Goal: Check status: Check status

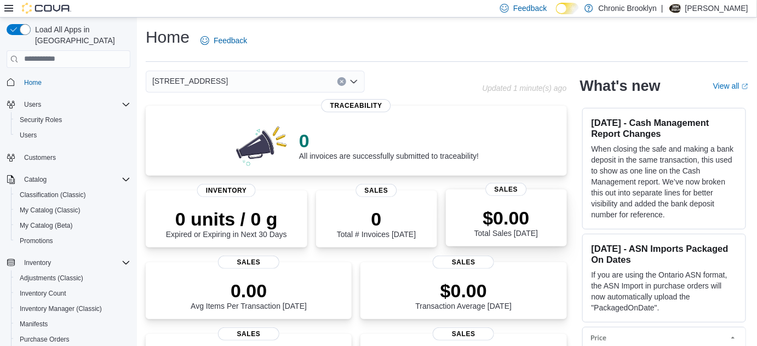
click at [515, 213] on p "$0.00" at bounding box center [506, 218] width 64 height 22
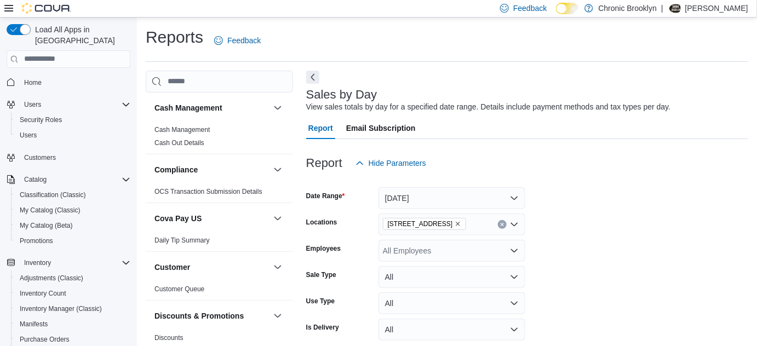
scroll to position [25, 0]
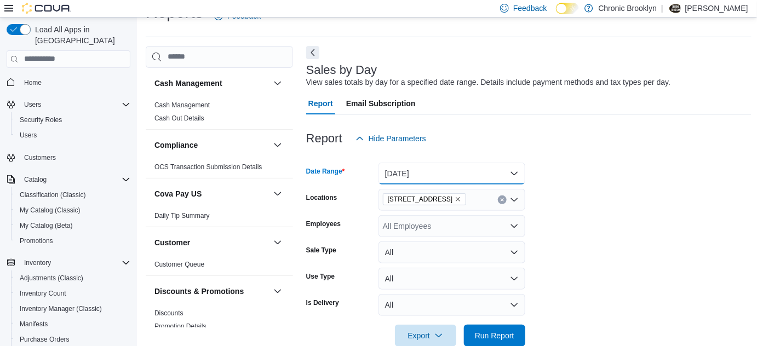
click at [434, 178] on button "[DATE]" at bounding box center [451, 174] width 147 height 22
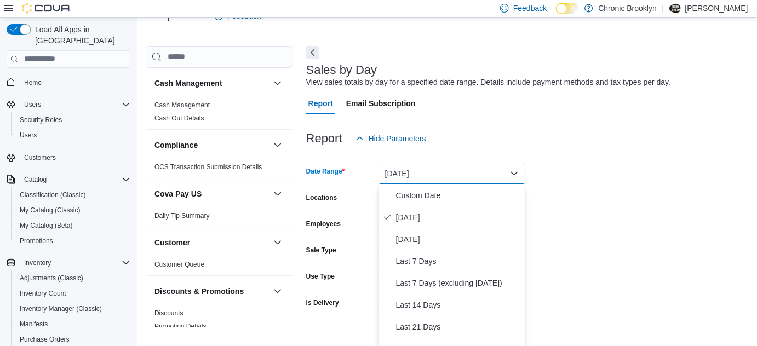
scroll to position [27, 0]
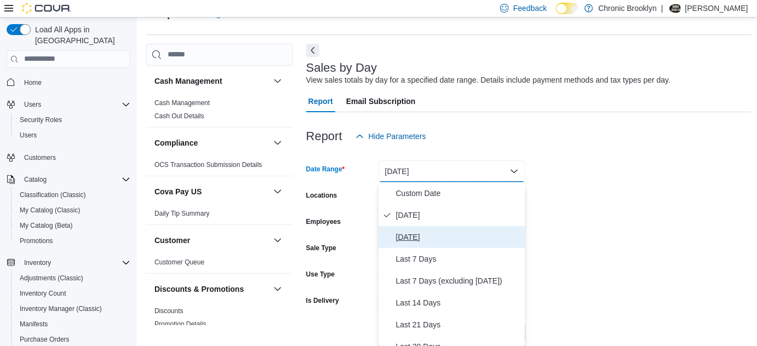
click at [420, 234] on span "[DATE]" at bounding box center [458, 237] width 125 height 13
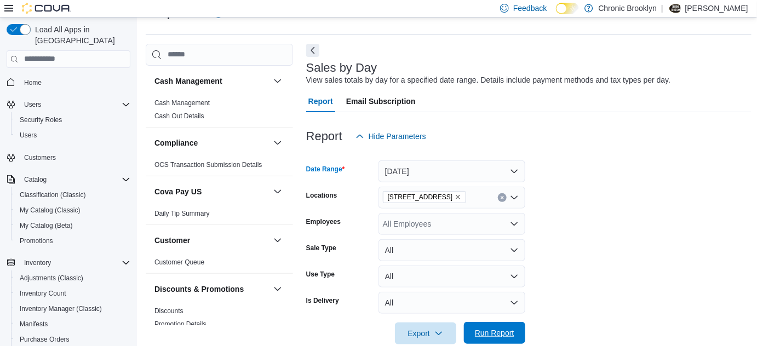
click at [504, 333] on span "Run Report" at bounding box center [494, 333] width 39 height 11
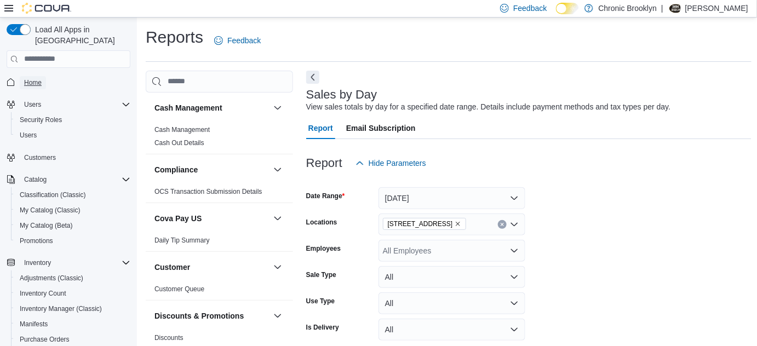
click at [31, 78] on span "Home" at bounding box center [33, 82] width 18 height 9
